Goal: Find specific page/section: Find specific page/section

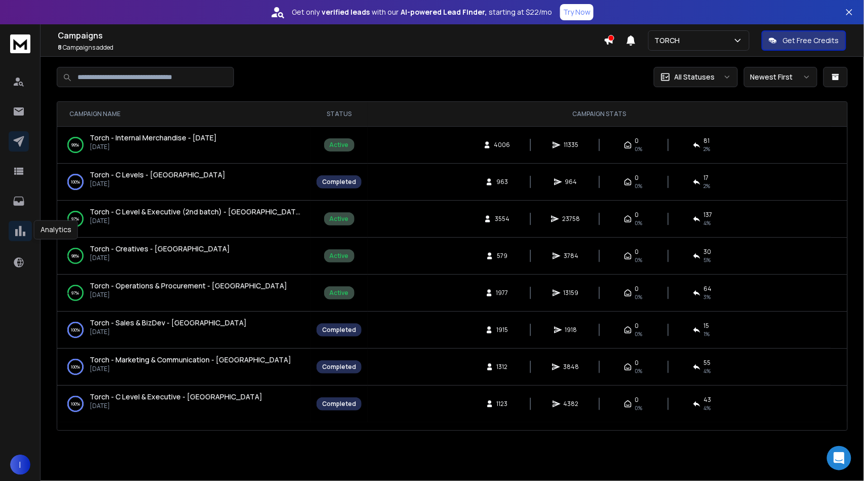
click at [21, 231] on icon at bounding box center [20, 231] width 10 height 10
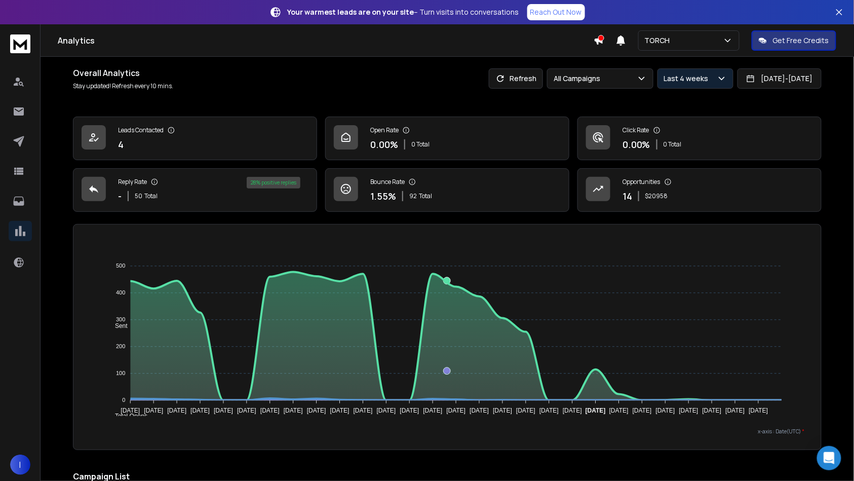
click at [677, 77] on div "Last 4 weeks" at bounding box center [695, 78] width 63 height 10
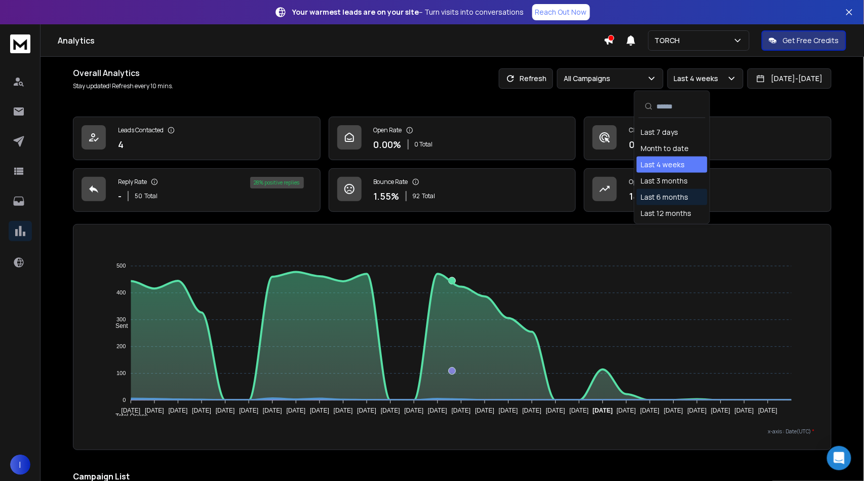
click at [674, 199] on div "Last 6 months" at bounding box center [665, 197] width 48 height 10
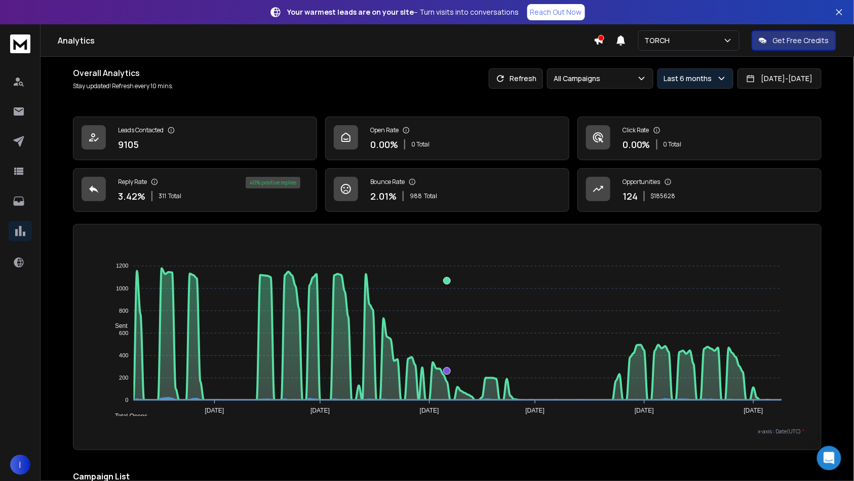
click at [691, 79] on button "Last 6 months" at bounding box center [695, 78] width 76 height 20
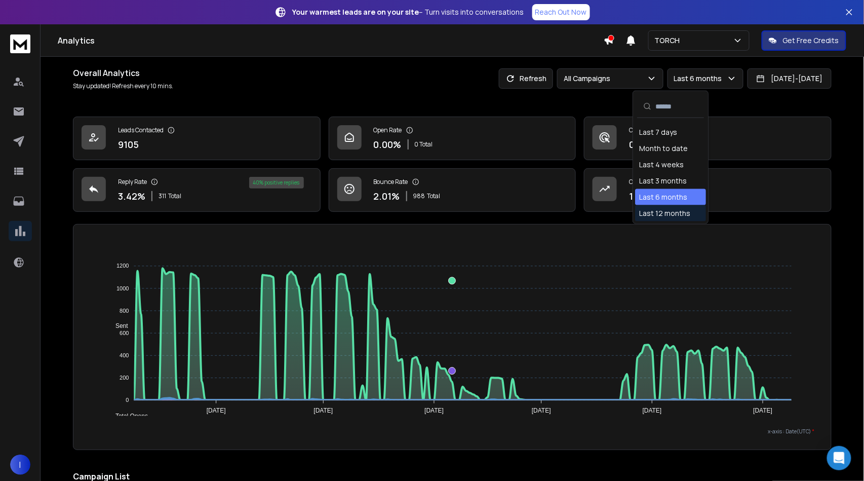
click at [662, 216] on div "Last 12 months" at bounding box center [664, 213] width 51 height 10
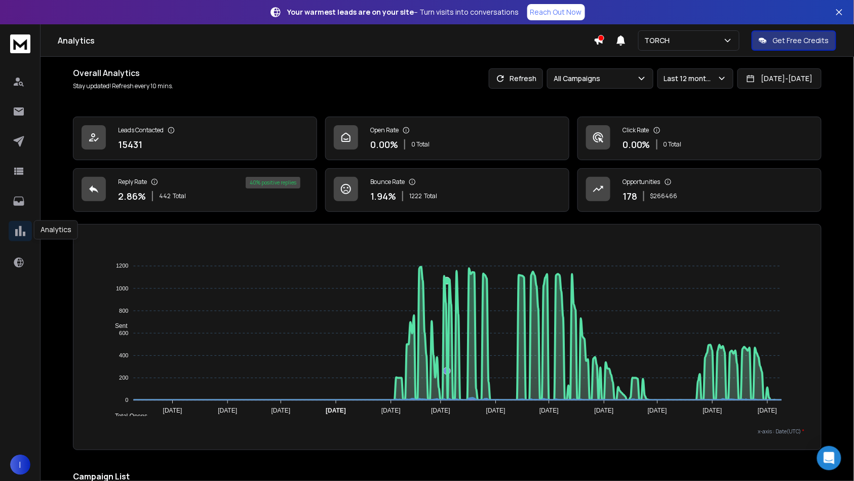
click at [21, 230] on icon at bounding box center [20, 230] width 15 height 15
